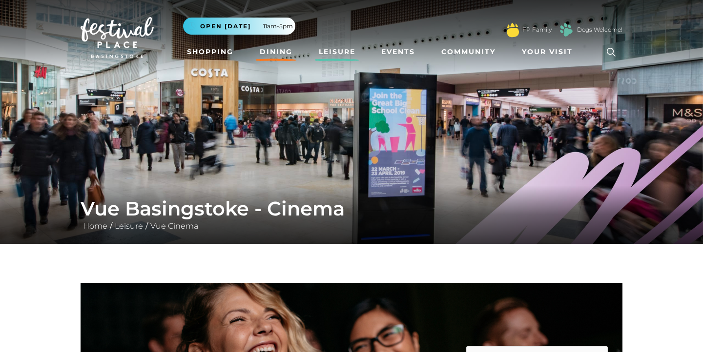
click at [272, 50] on link "Dining" at bounding box center [276, 52] width 40 height 18
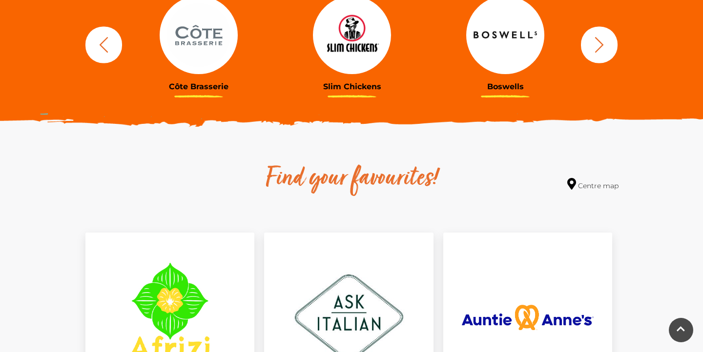
scroll to position [408, 0]
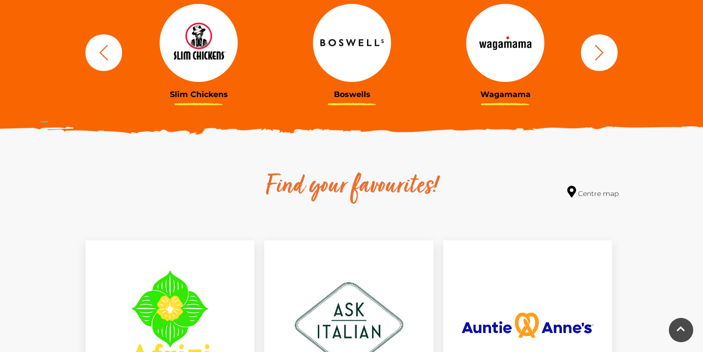
click at [598, 48] on icon "button" at bounding box center [599, 52] width 9 height 16
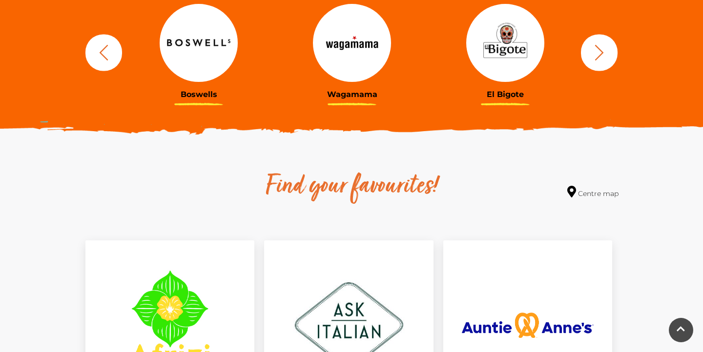
click at [598, 48] on icon "button" at bounding box center [599, 52] width 9 height 16
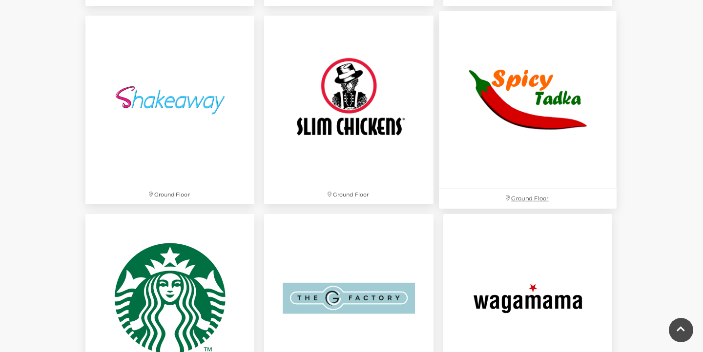
scroll to position [2798, 0]
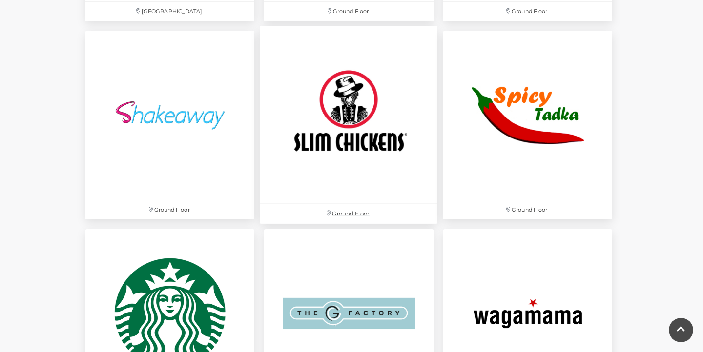
click at [364, 108] on img at bounding box center [349, 115] width 178 height 178
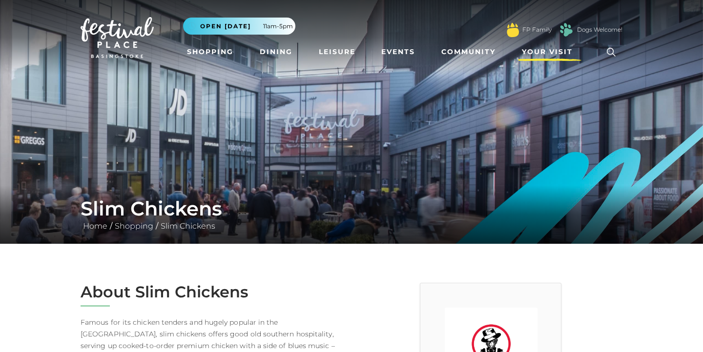
click at [541, 51] on span "Your Visit" at bounding box center [547, 52] width 51 height 10
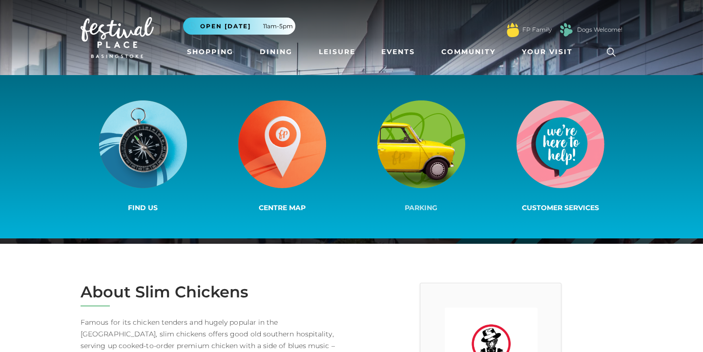
click at [429, 151] on img at bounding box center [421, 145] width 88 height 88
